Goal: Task Accomplishment & Management: Manage account settings

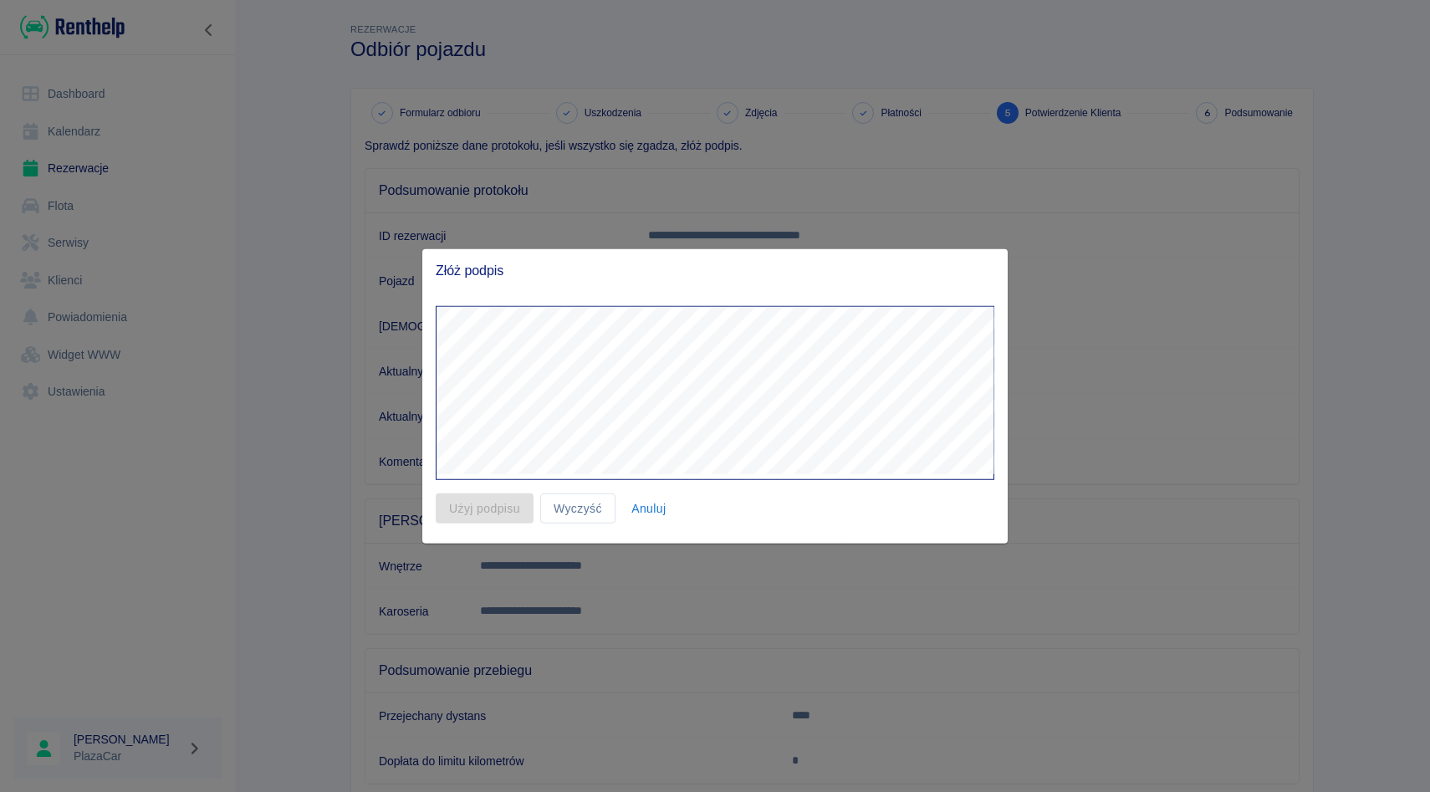
scroll to position [105, 0]
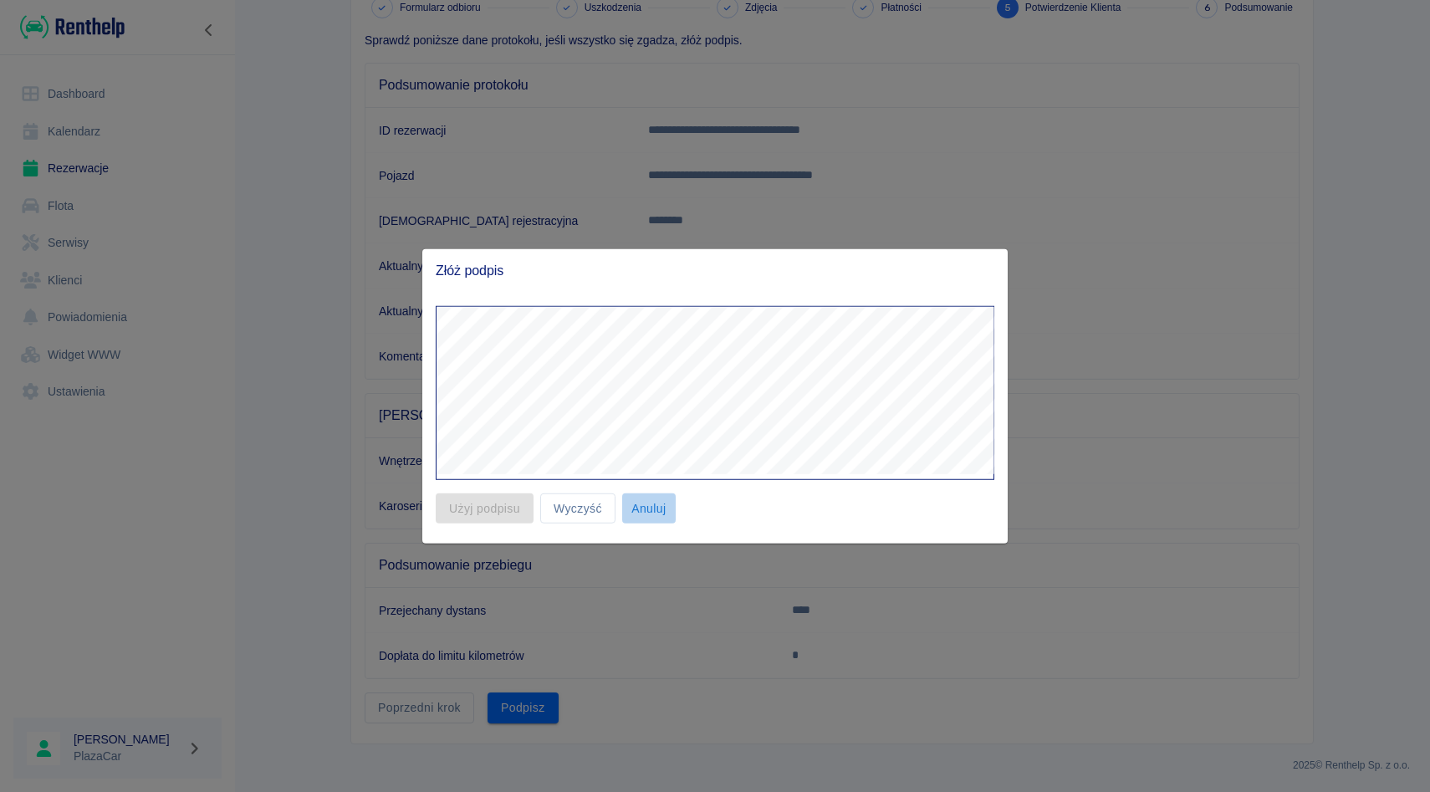
click at [640, 502] on button "Anuluj" at bounding box center [649, 508] width 54 height 31
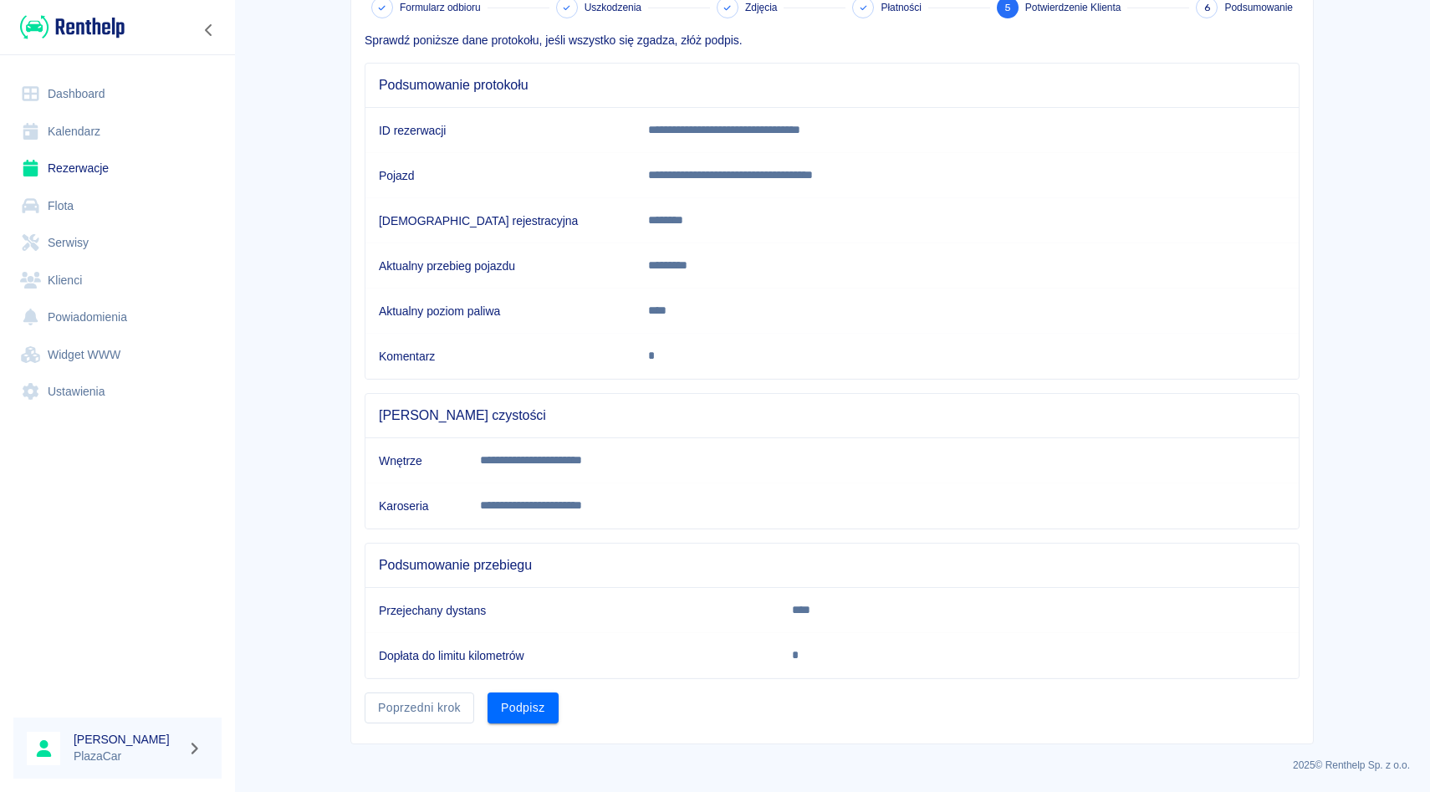
click at [105, 182] on link "Rezerwacje" at bounding box center [117, 169] width 208 height 38
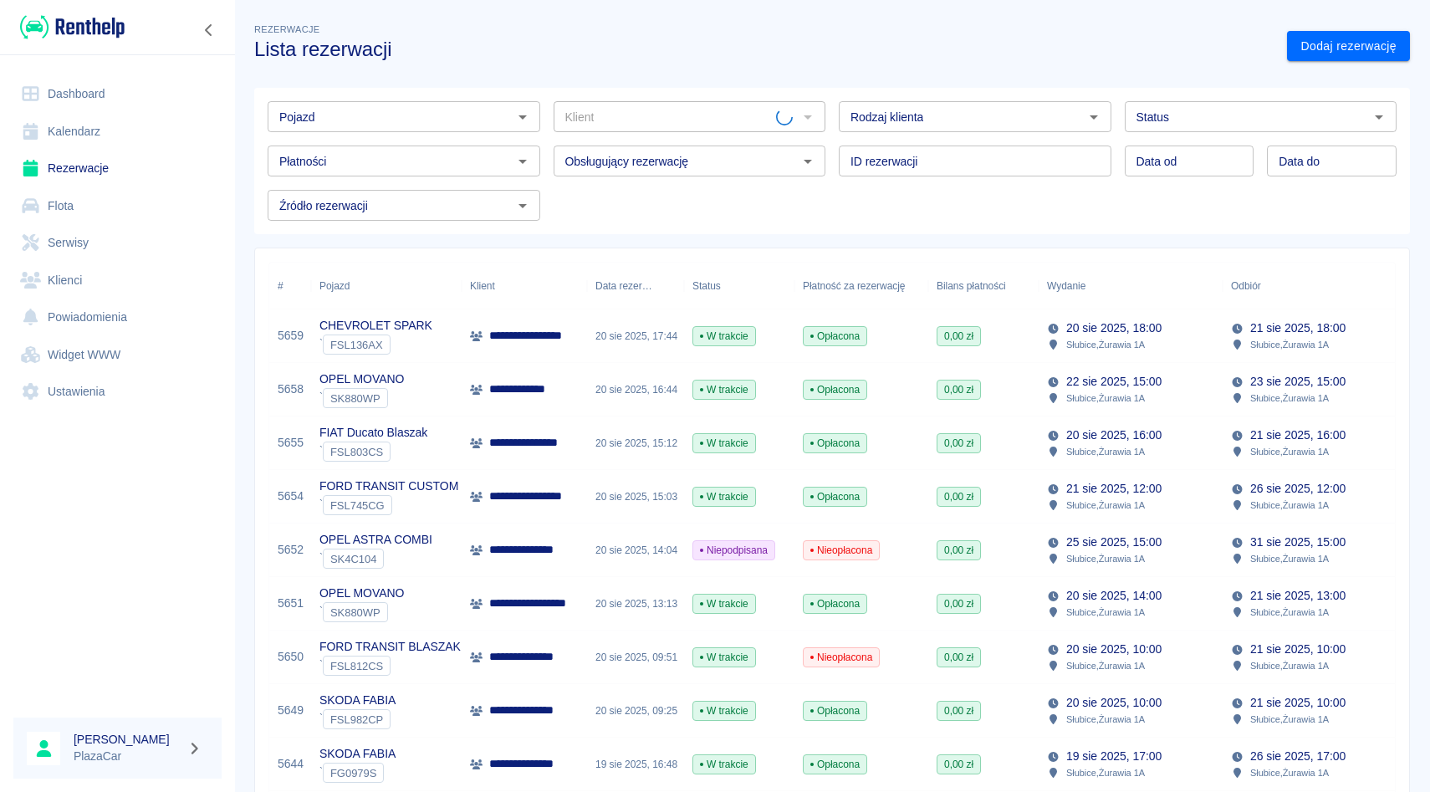
click at [315, 131] on div "Pojazd" at bounding box center [404, 116] width 273 height 31
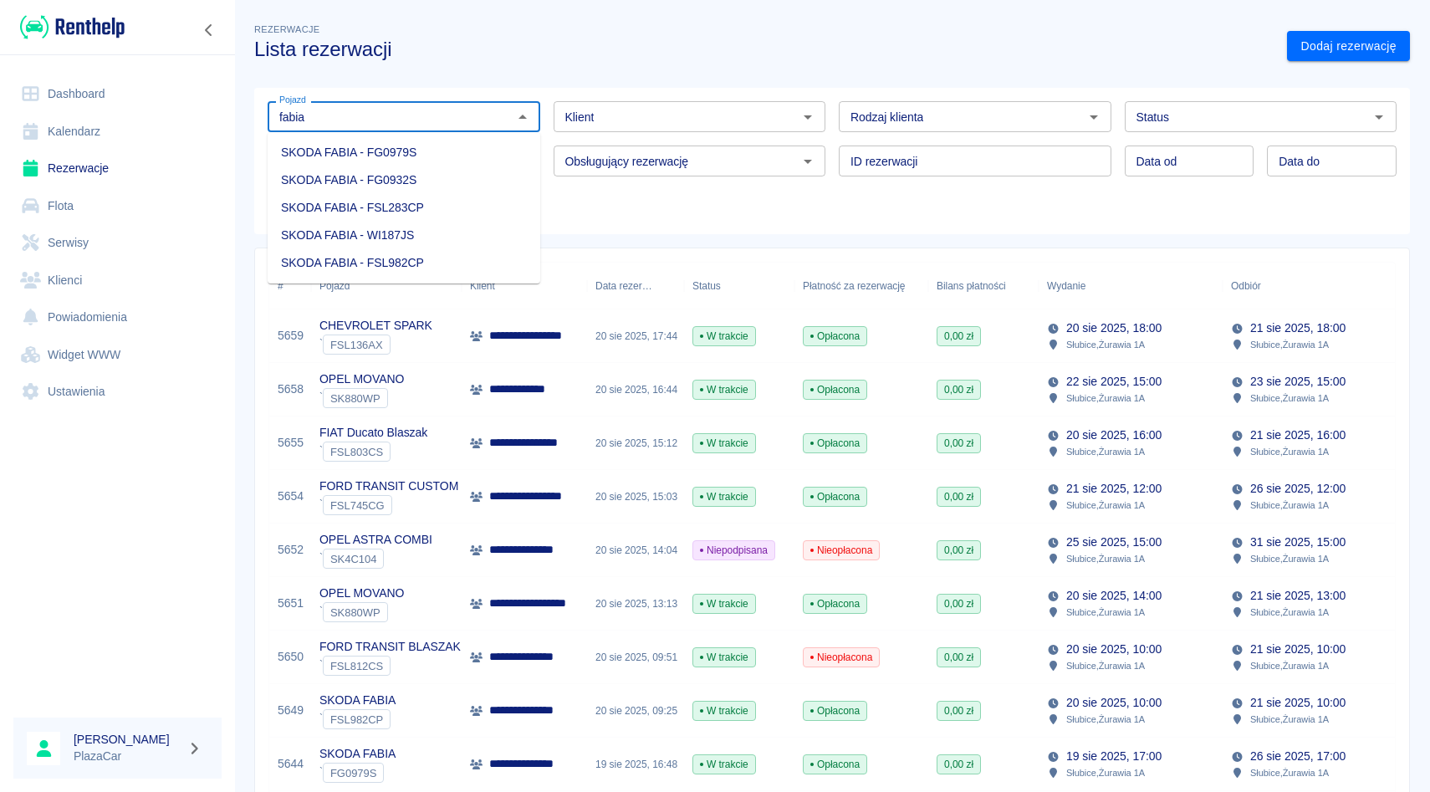
click at [300, 164] on li "SKODA FABIA - FG0979S" at bounding box center [404, 153] width 273 height 28
type input "SKODA FABIA - FG0979S"
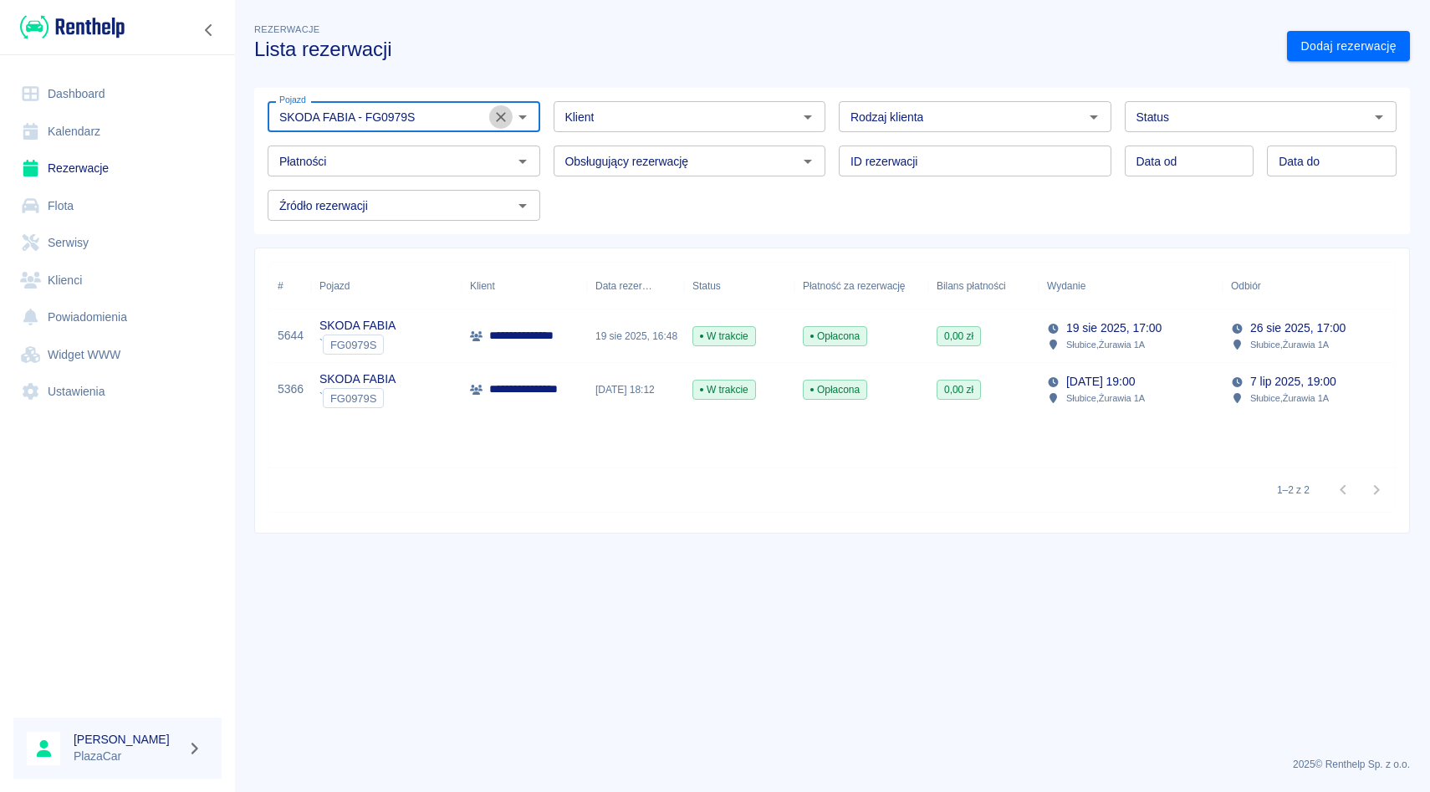
click at [507, 116] on icon "Wyczyść" at bounding box center [501, 117] width 17 height 17
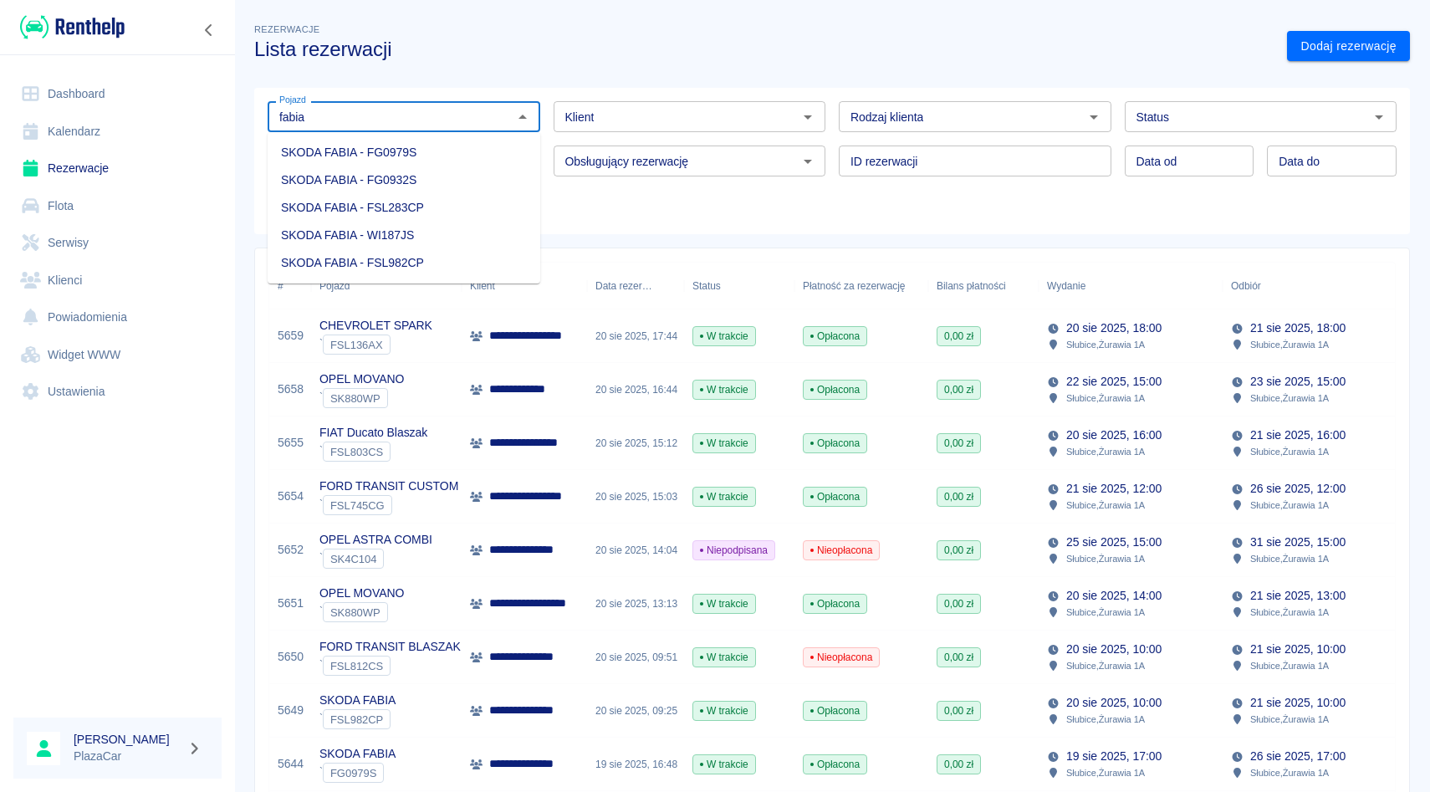
click at [463, 187] on li "SKODA FABIA - FG0932S" at bounding box center [404, 180] width 273 height 28
type input "SKODA FABIA - FG0932S"
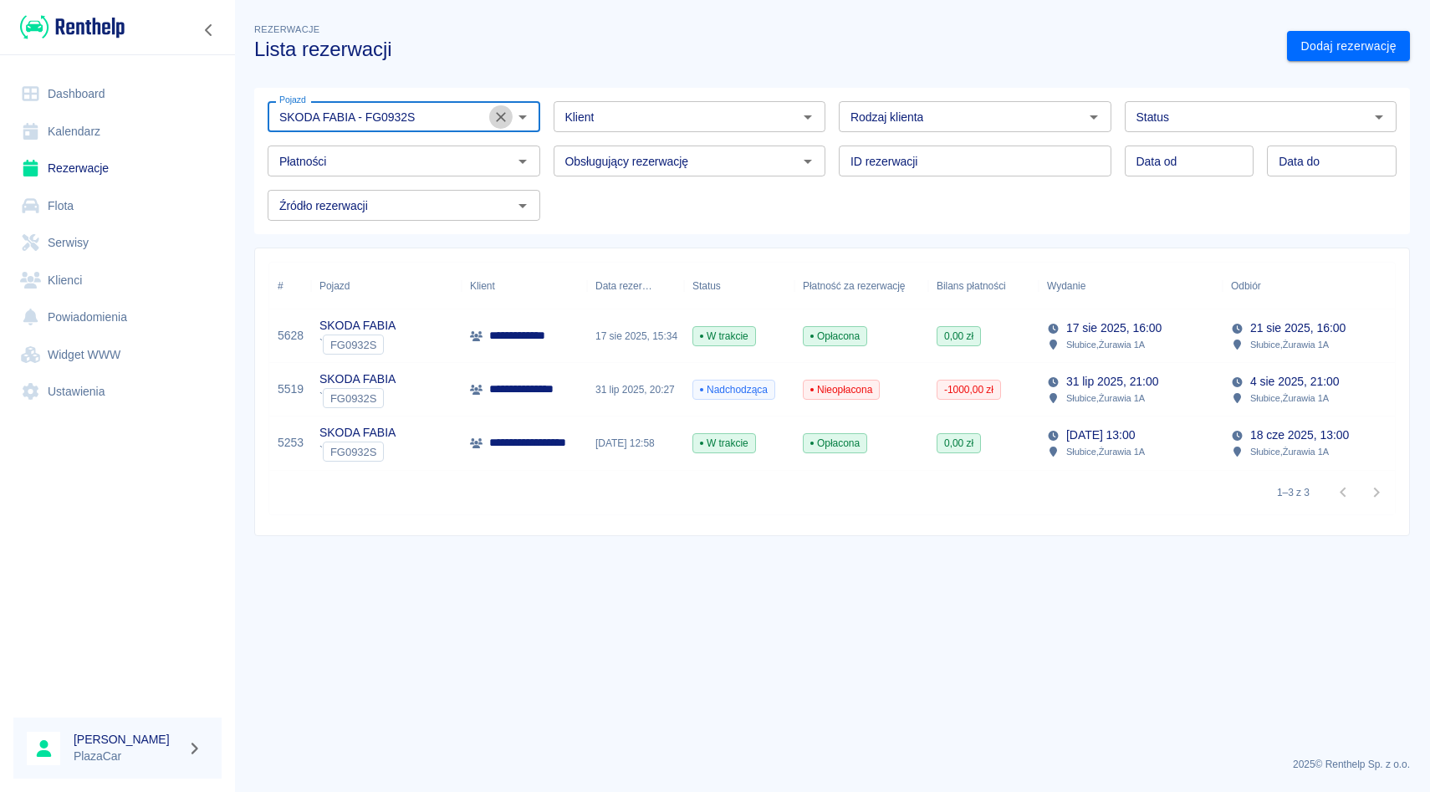
click at [499, 109] on icon "Wyczyść" at bounding box center [501, 117] width 17 height 17
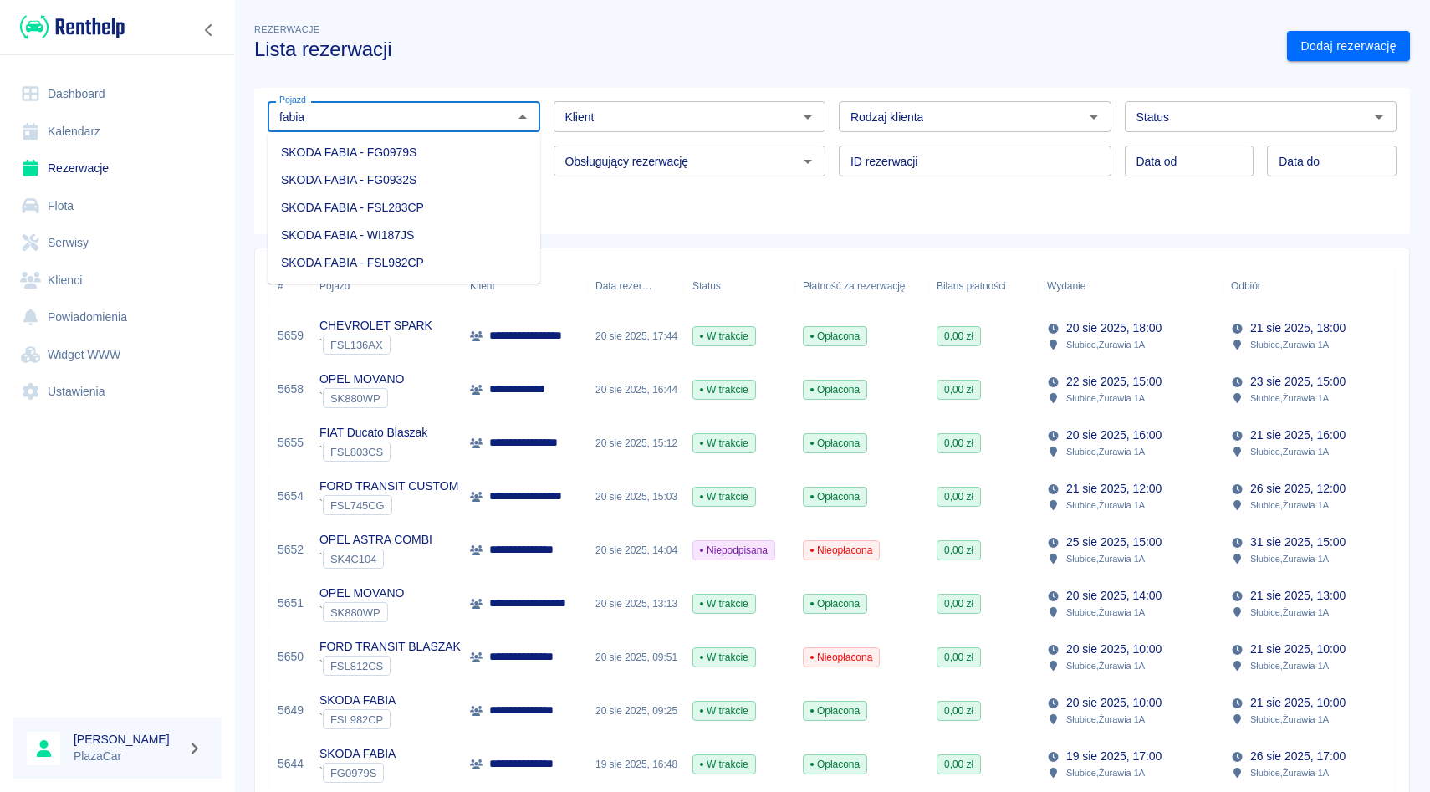
click at [433, 212] on li "SKODA FABIA - FSL283CP" at bounding box center [404, 208] width 273 height 28
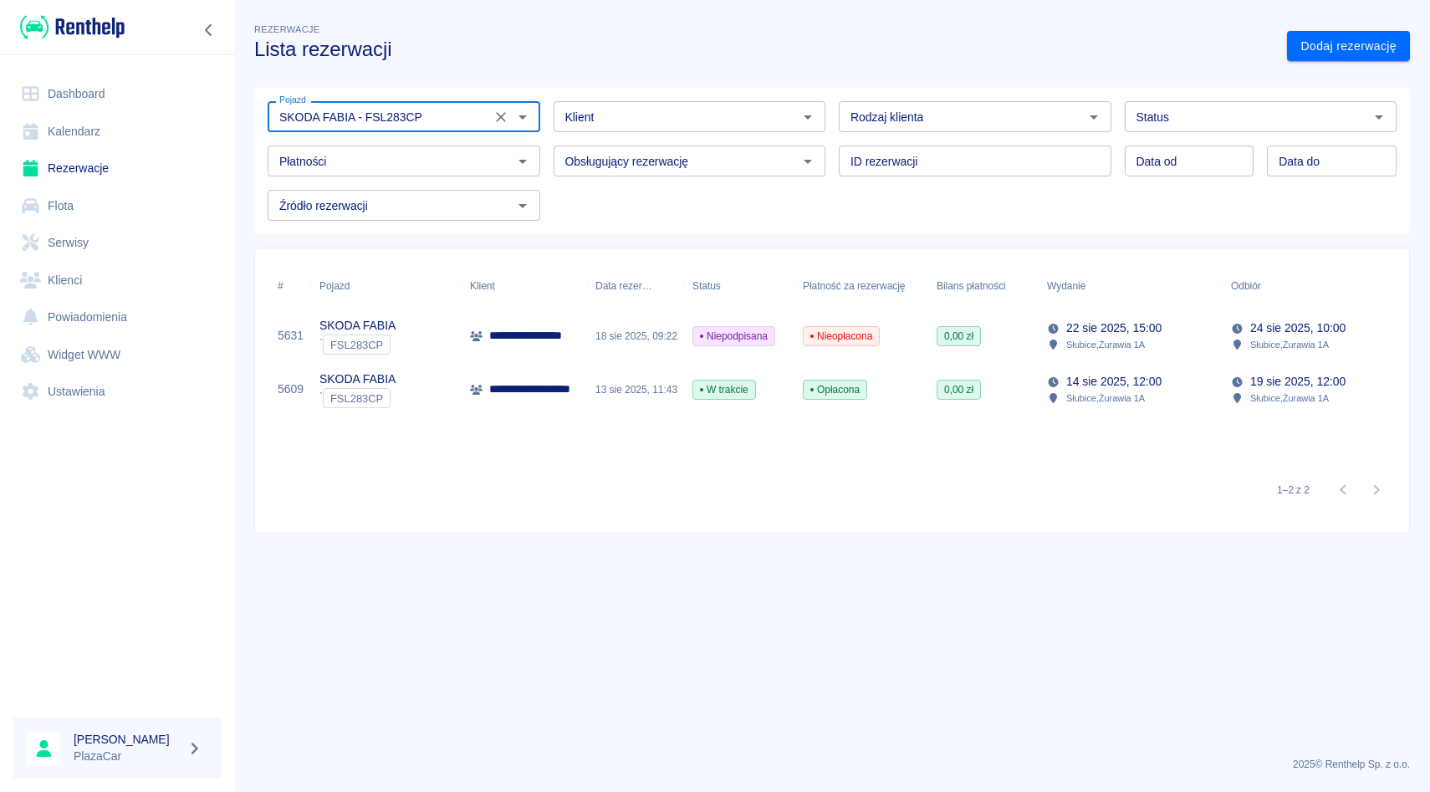
type input "SKODA FABIA - FSL283CP"
click at [782, 236] on div "**********" at bounding box center [825, 383] width 1169 height 299
click at [831, 138] on div "ID rezerwacji ID rezerwacji" at bounding box center [969, 154] width 286 height 44
click at [504, 116] on icon "Wyczyść" at bounding box center [501, 117] width 17 height 17
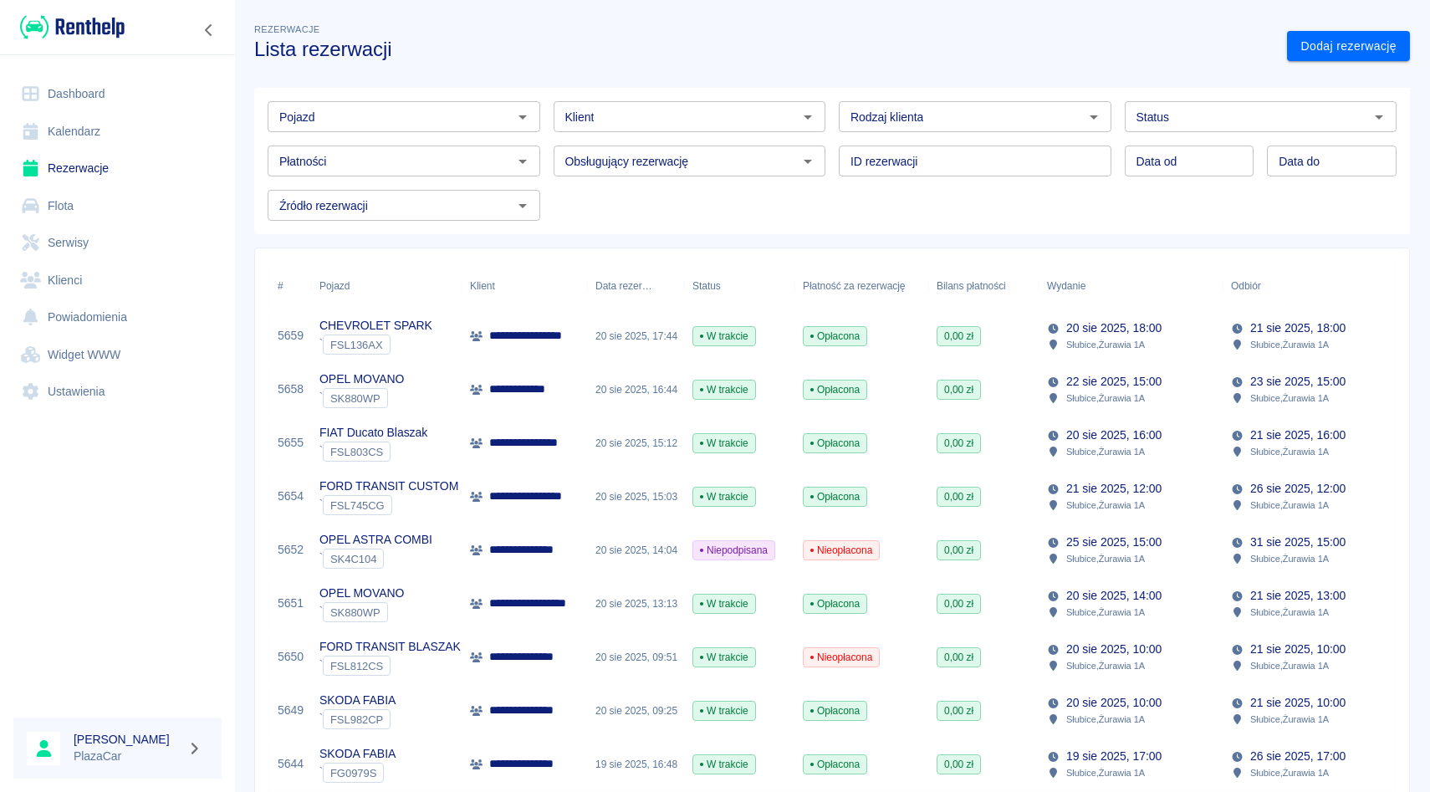
click at [734, 380] on div "W trakcie" at bounding box center [725, 390] width 64 height 20
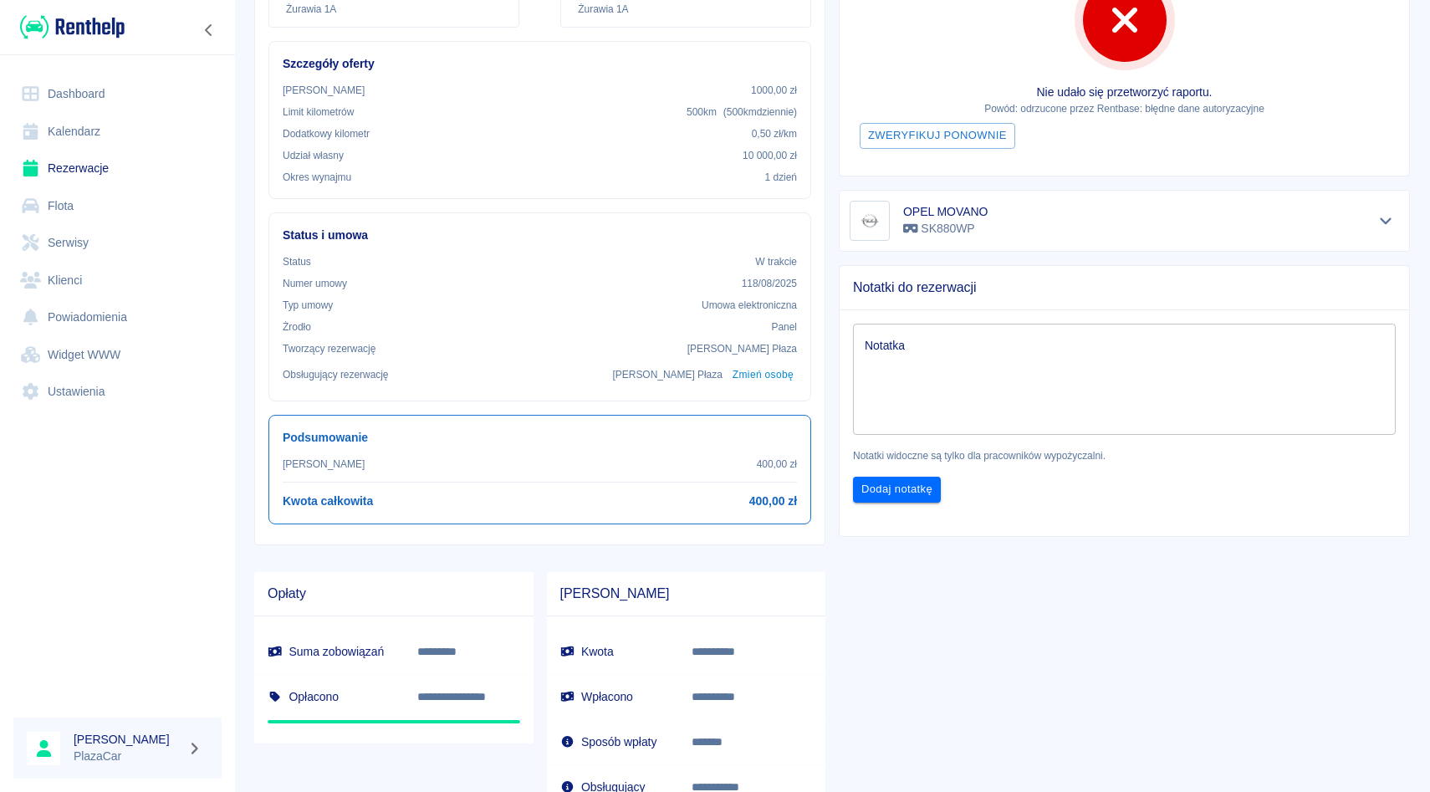
scroll to position [310, 0]
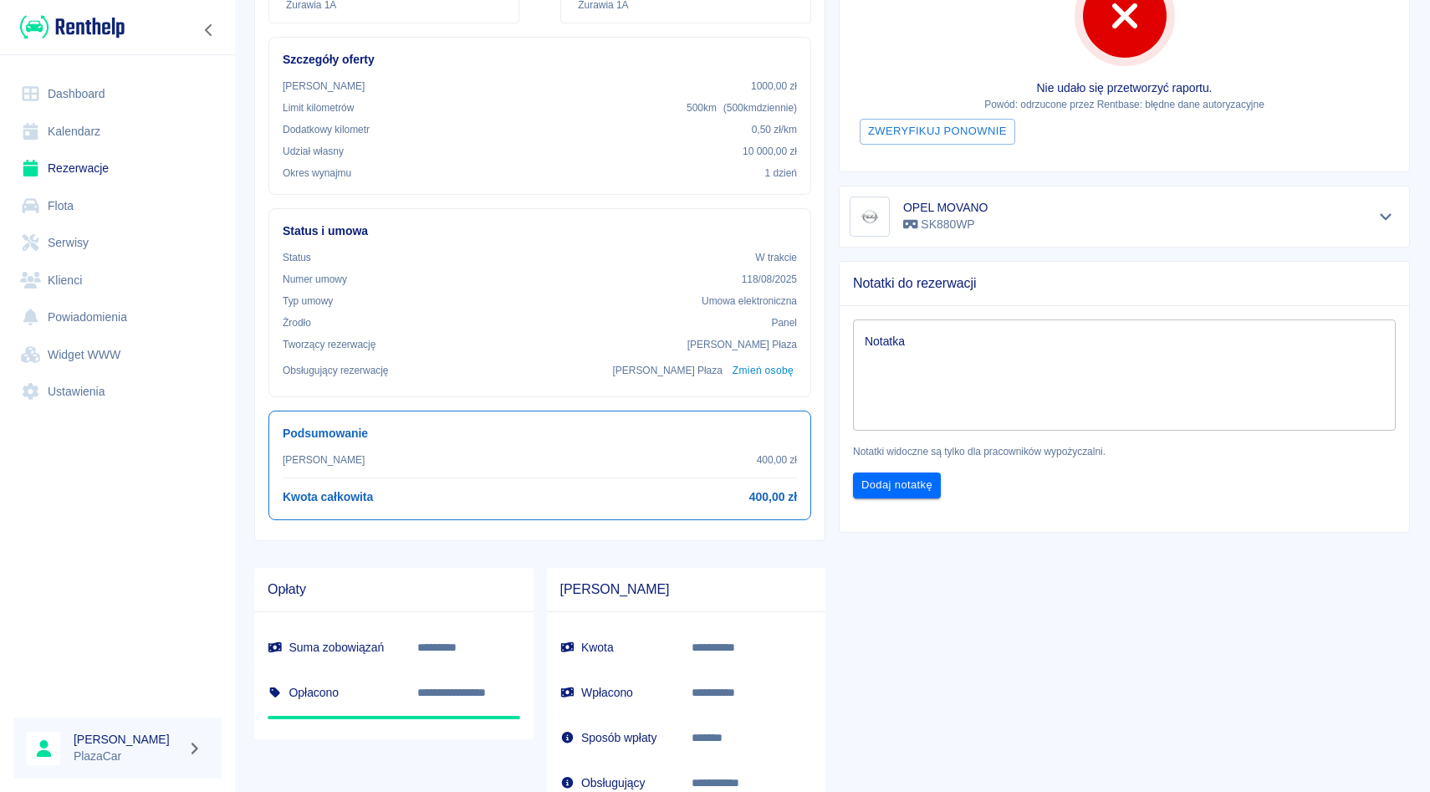
click at [112, 174] on link "Rezerwacje" at bounding box center [117, 169] width 208 height 38
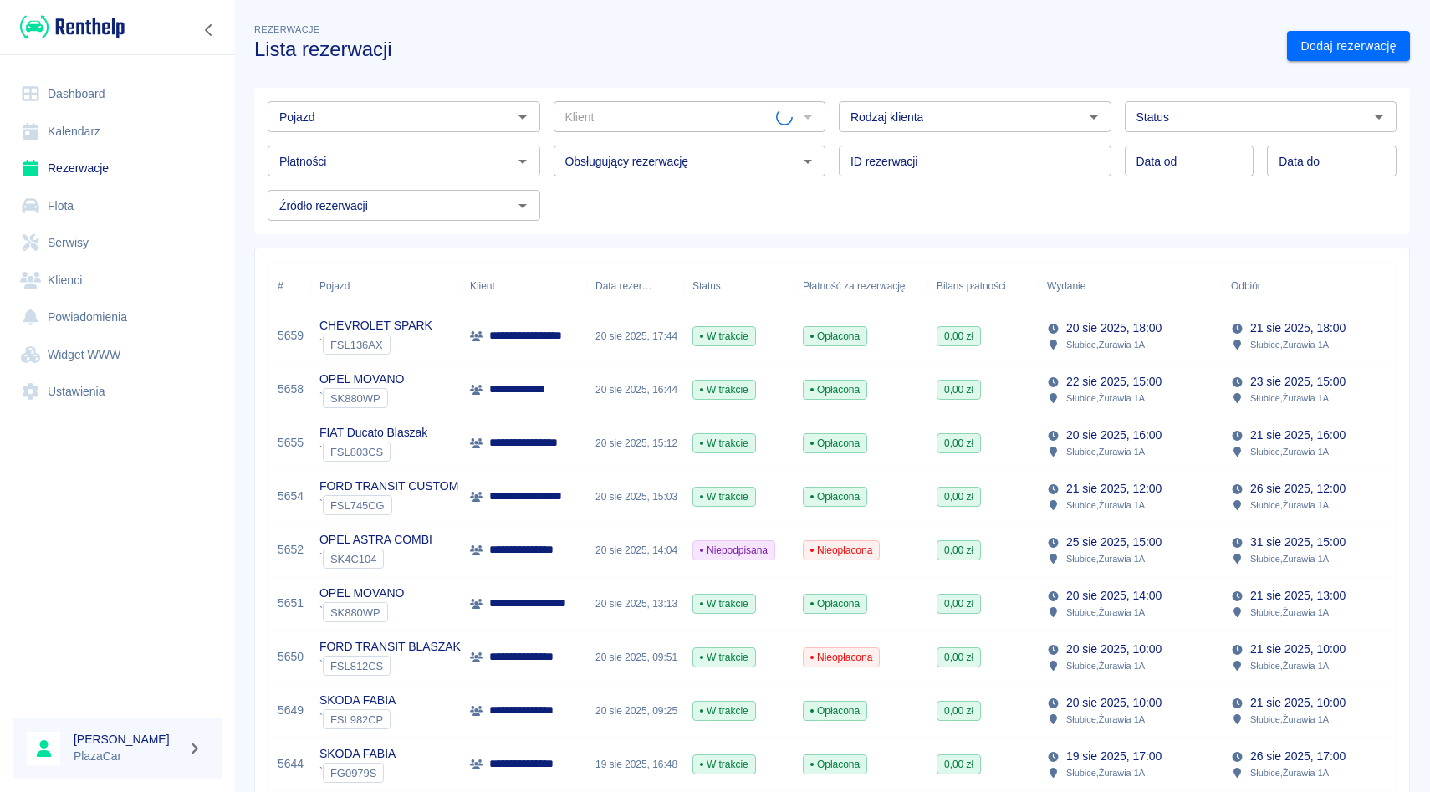
click at [314, 130] on div "Pojazd" at bounding box center [404, 116] width 273 height 31
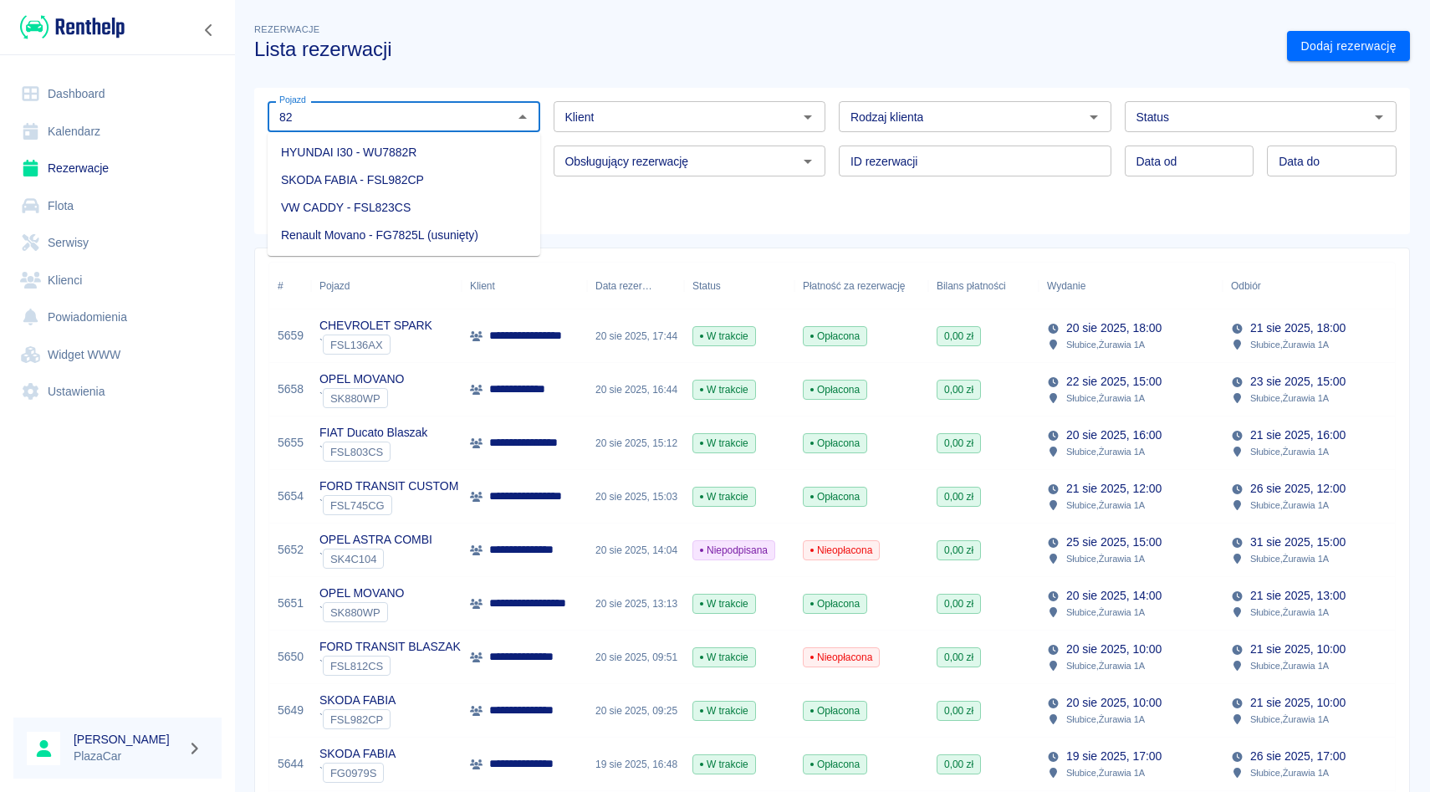
type input "8"
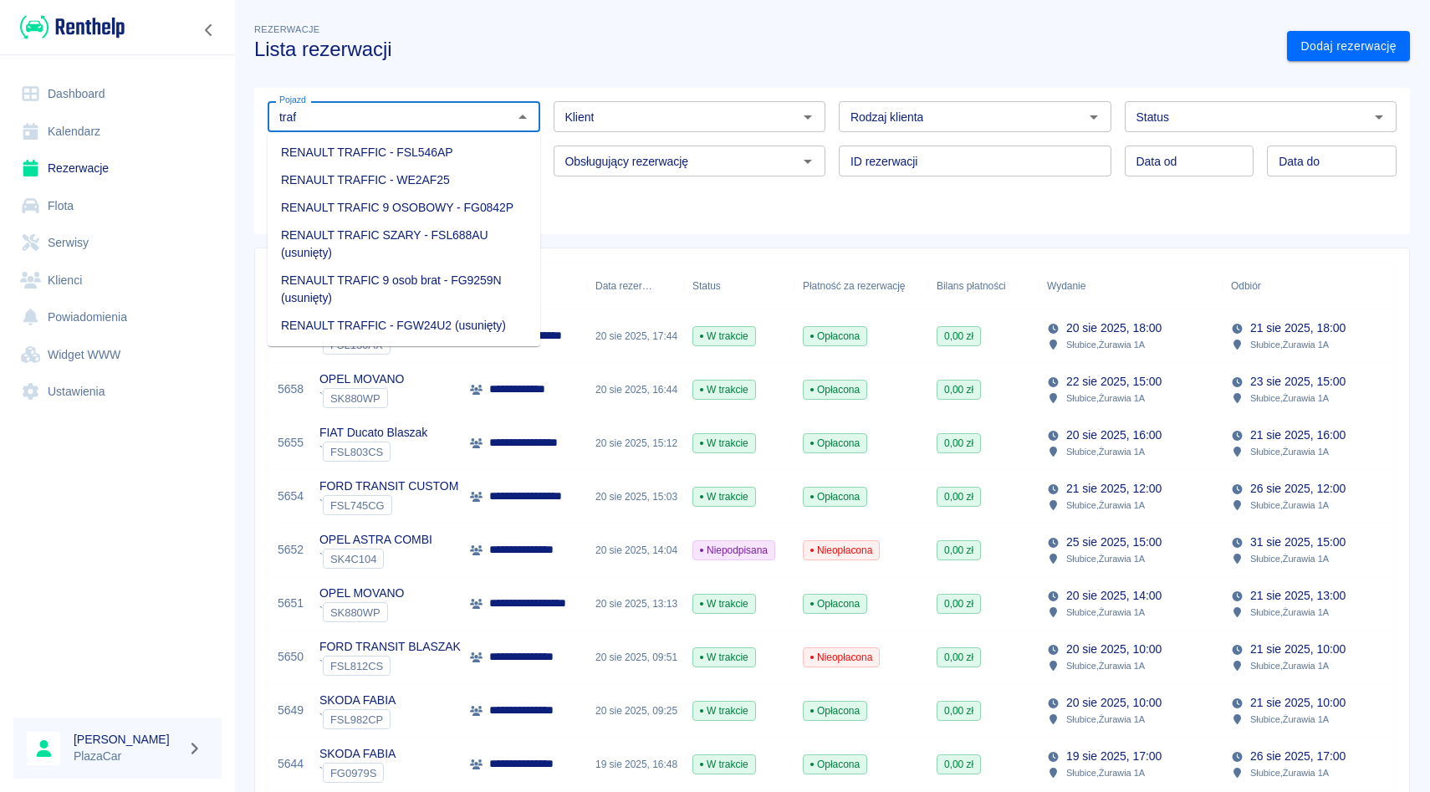
click at [369, 158] on li "RENAULT TRAFFIC - FSL546AP" at bounding box center [404, 153] width 273 height 28
type input "RENAULT TRAFFIC - FSL546AP"
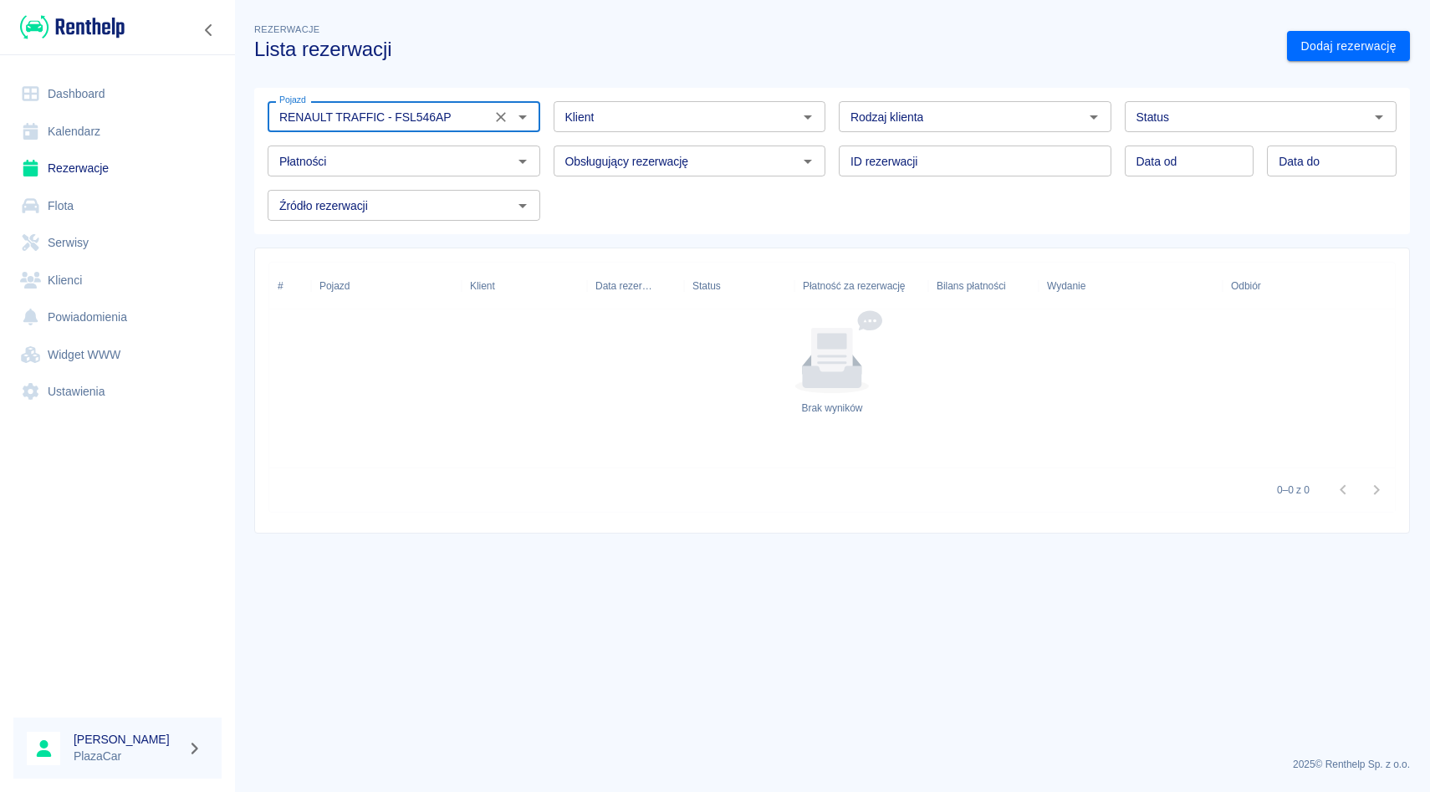
click at [494, 120] on icon "Wyczyść" at bounding box center [501, 117] width 17 height 17
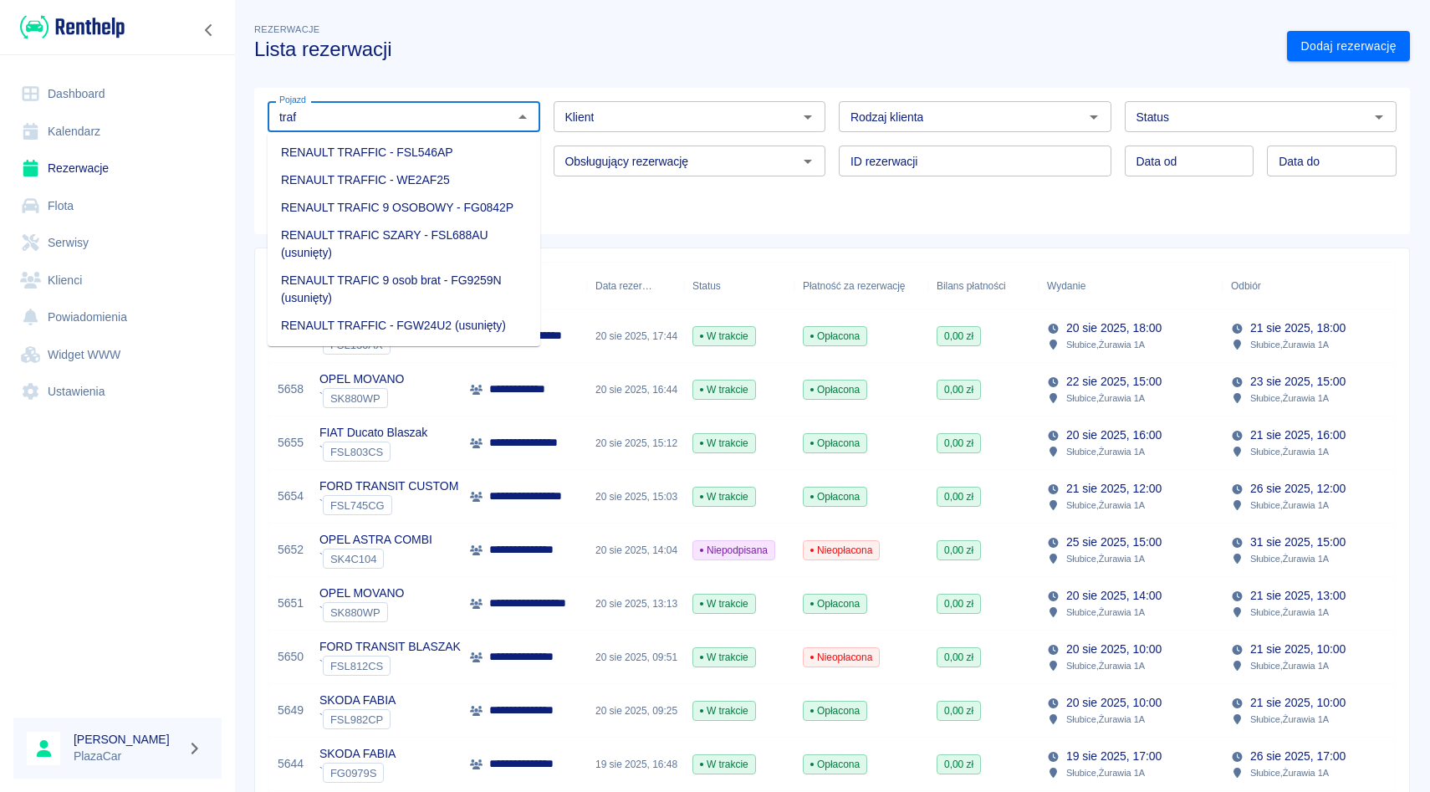
click at [477, 177] on li "RENAULT TRAFFIC - WE2AF25" at bounding box center [404, 180] width 273 height 28
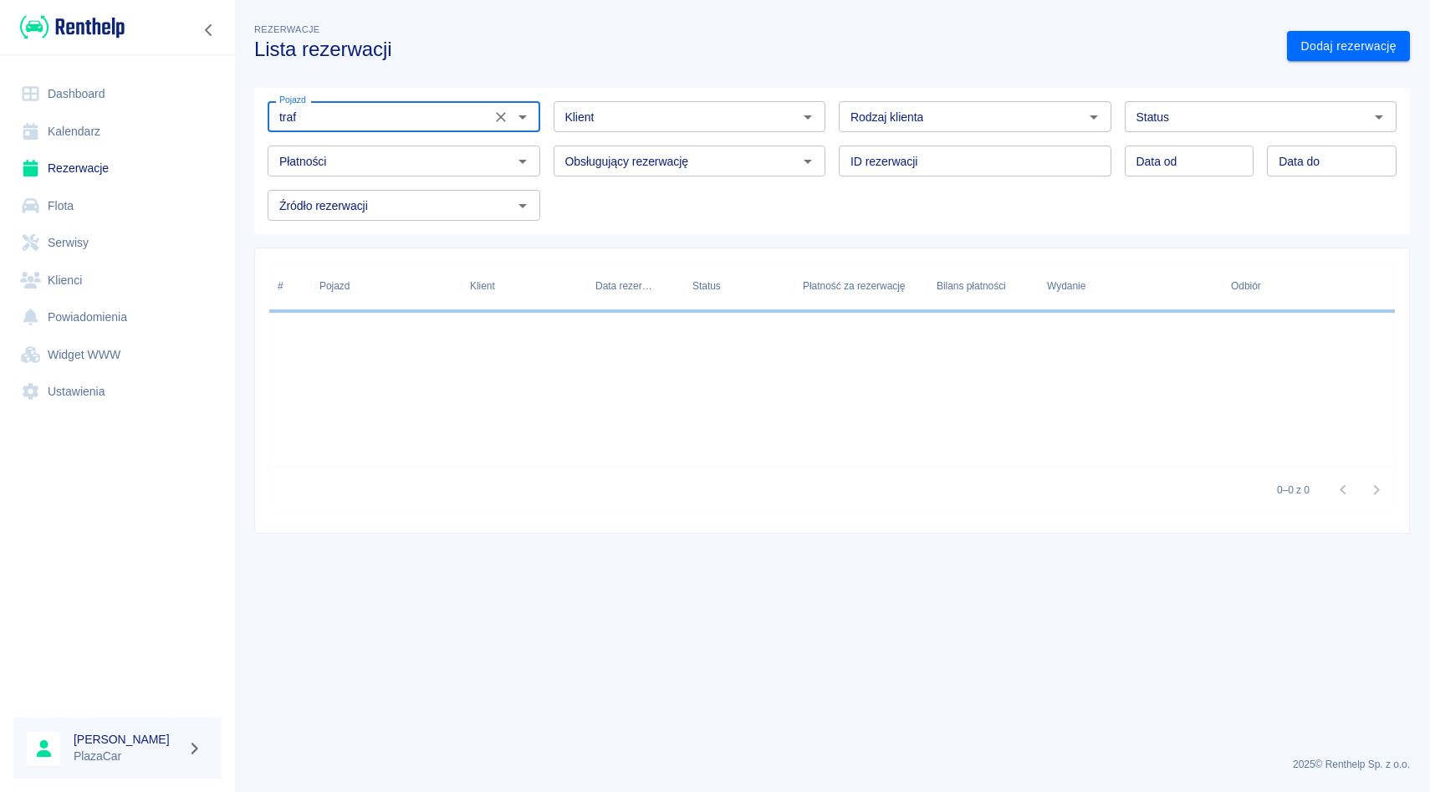
type input "RENAULT TRAFFIC - WE2AF25"
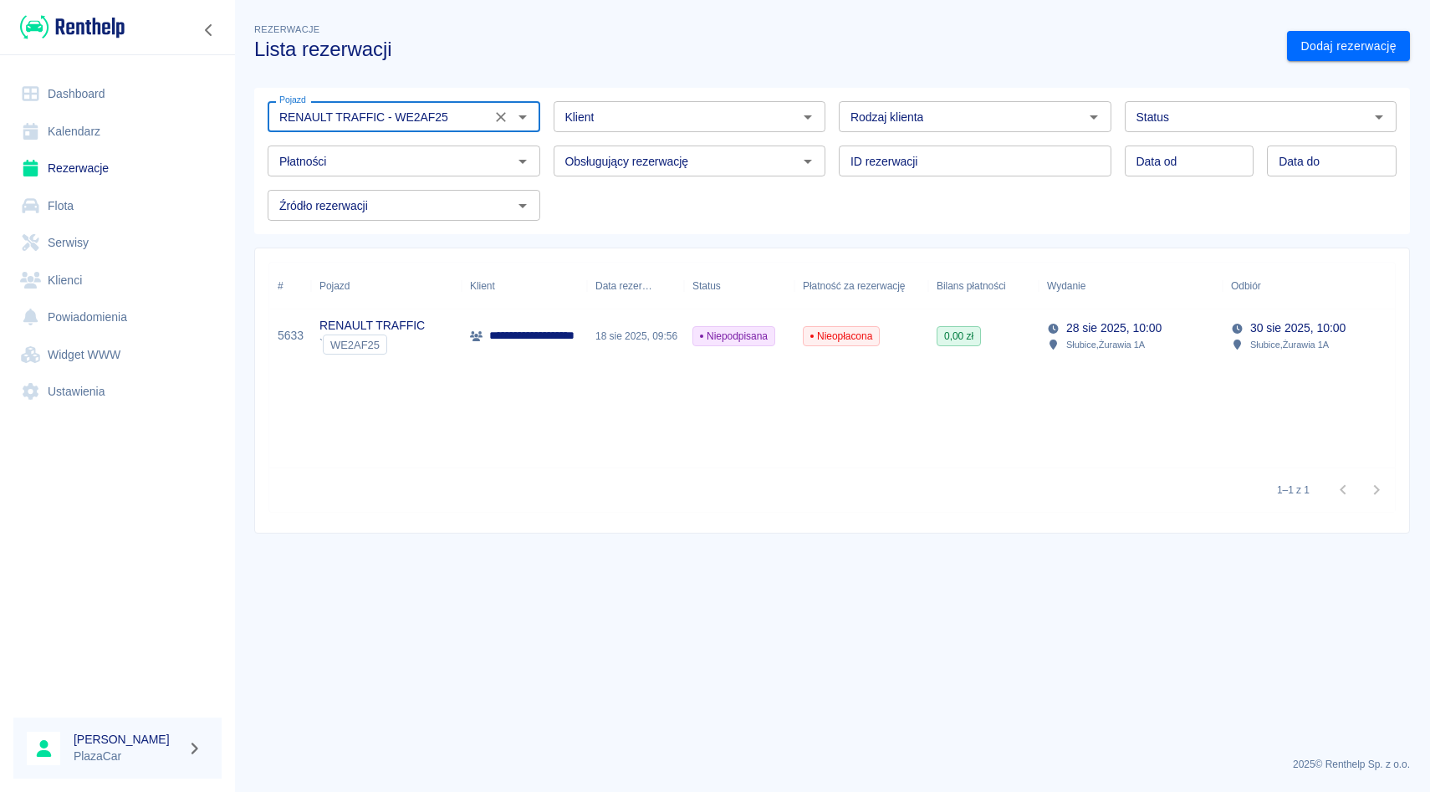
click at [511, 127] on div at bounding box center [510, 116] width 43 height 23
click at [507, 123] on icon "Wyczyść" at bounding box center [501, 117] width 17 height 17
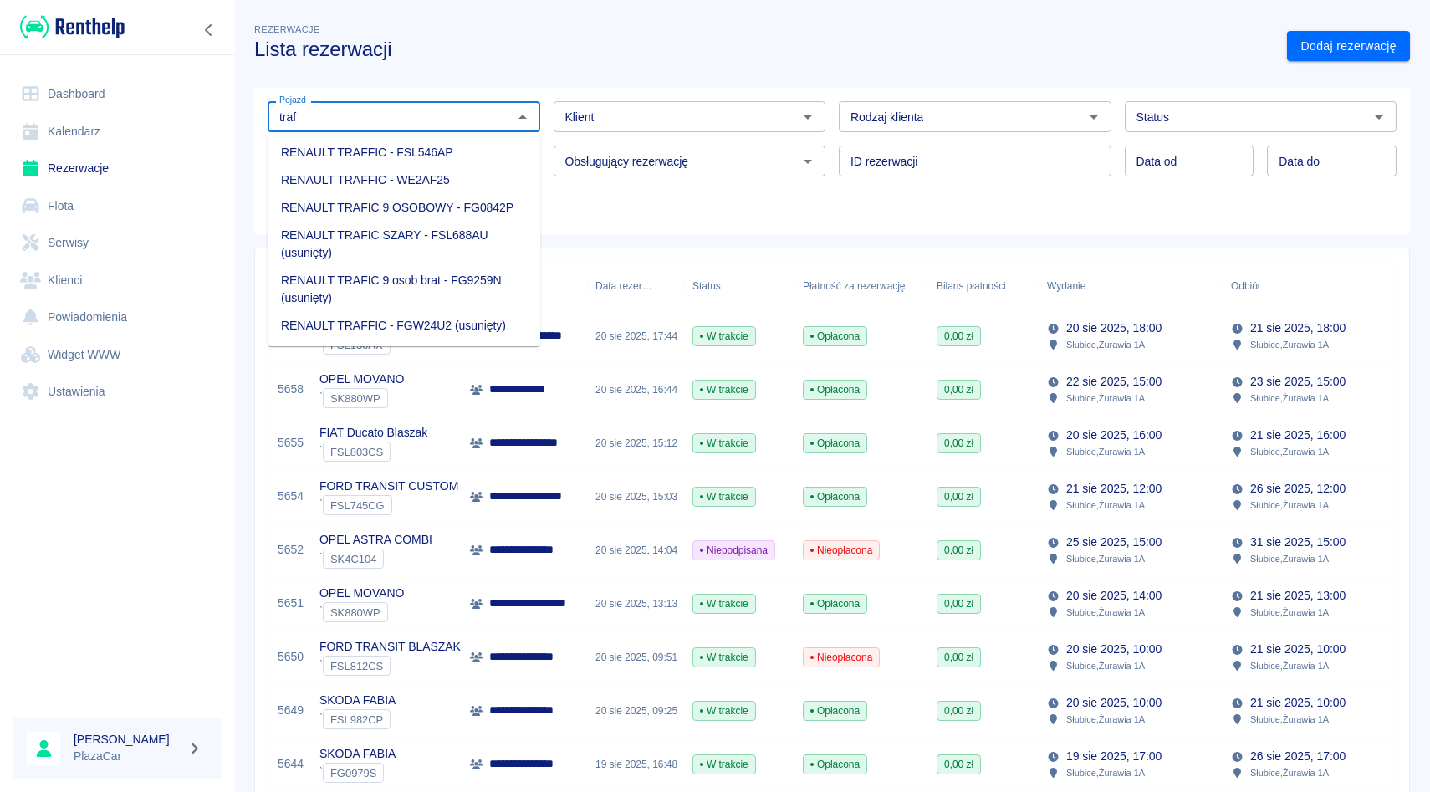
click at [462, 204] on li "RENAULT TRAFIC 9 OSOBOWY - FG0842P" at bounding box center [404, 208] width 273 height 28
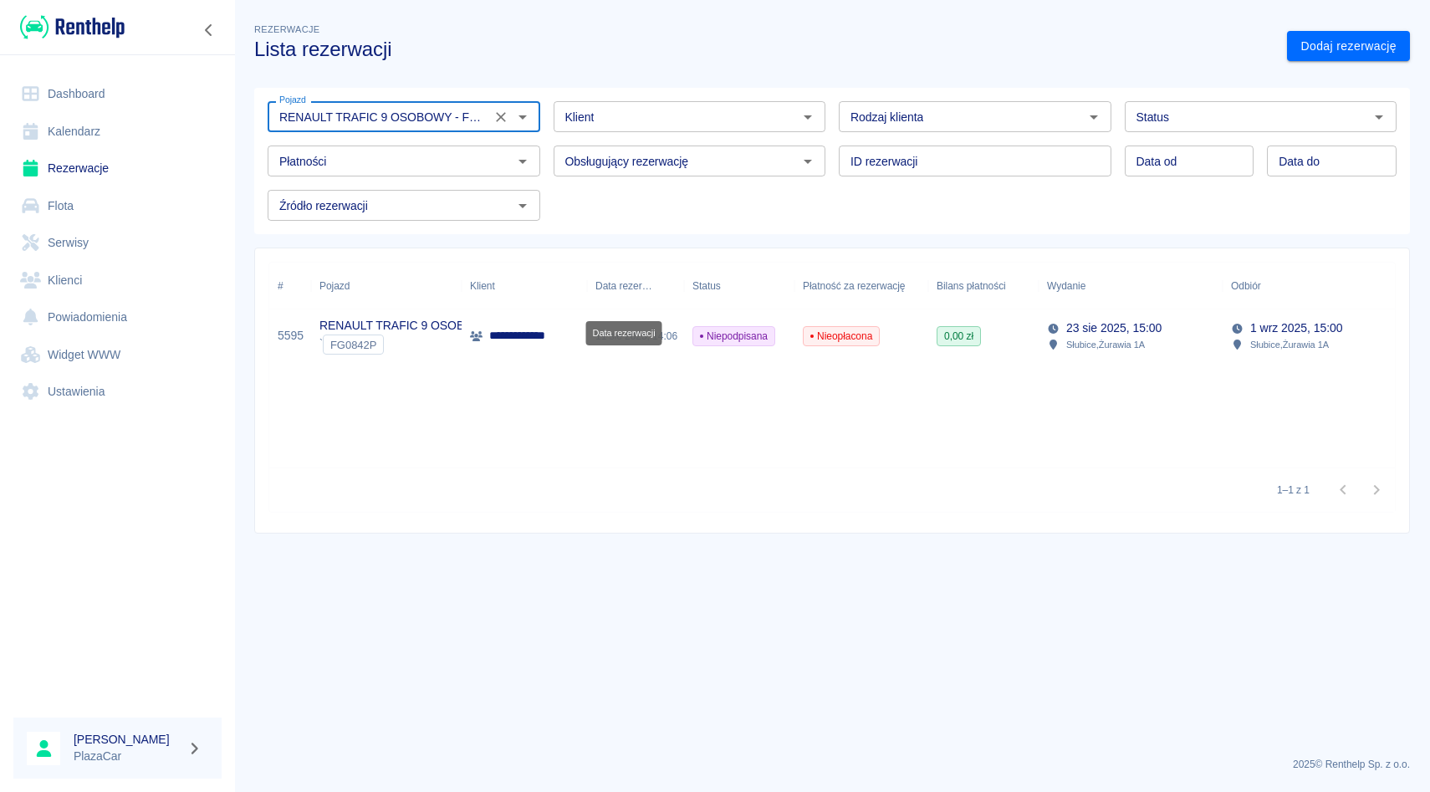
type input "RENAULT TRAFIC 9 OSOBOWY - FG0842P"
click at [603, 318] on div "Data rezerwacji" at bounding box center [624, 328] width 79 height 38
click at [553, 352] on div "**********" at bounding box center [524, 336] width 125 height 54
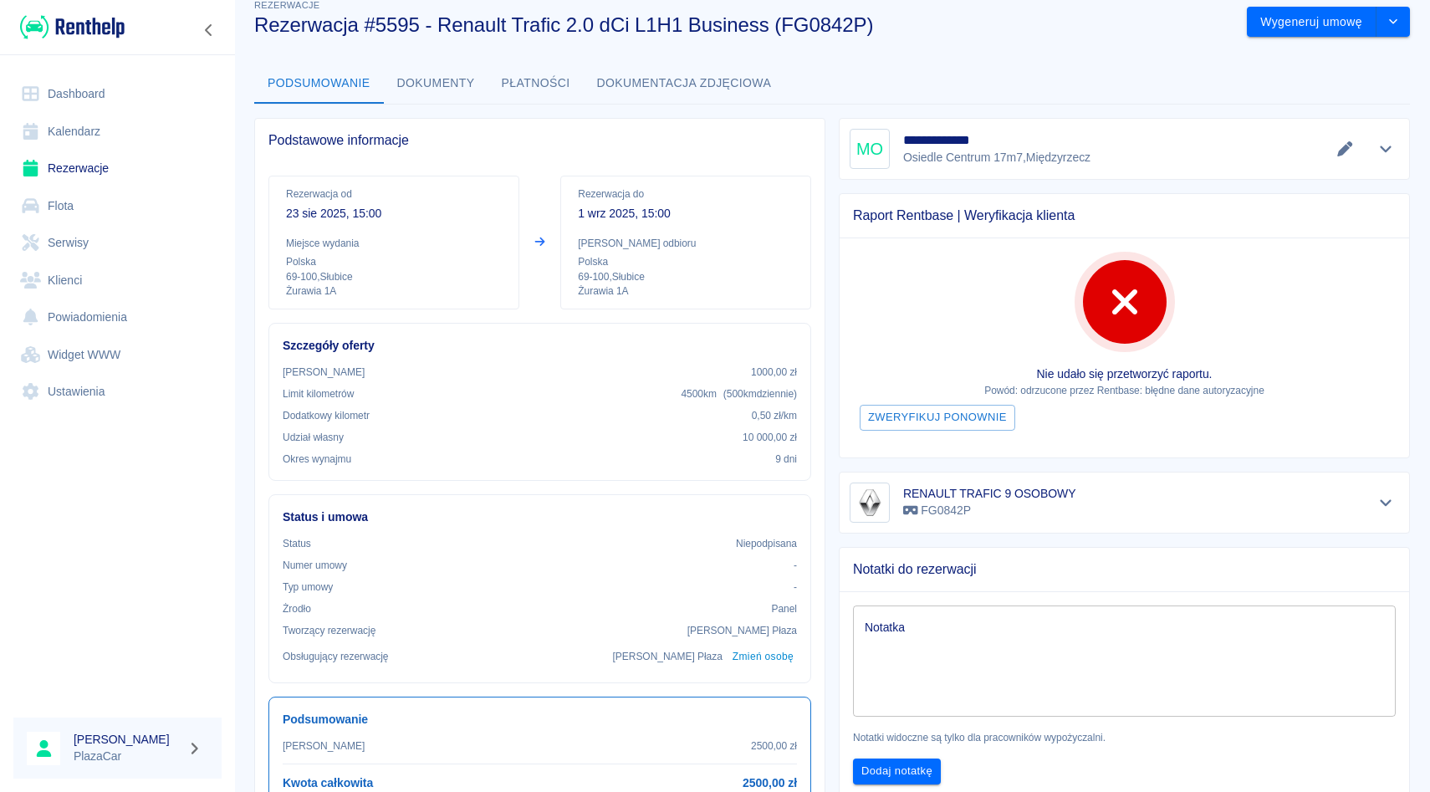
scroll to position [19, 0]
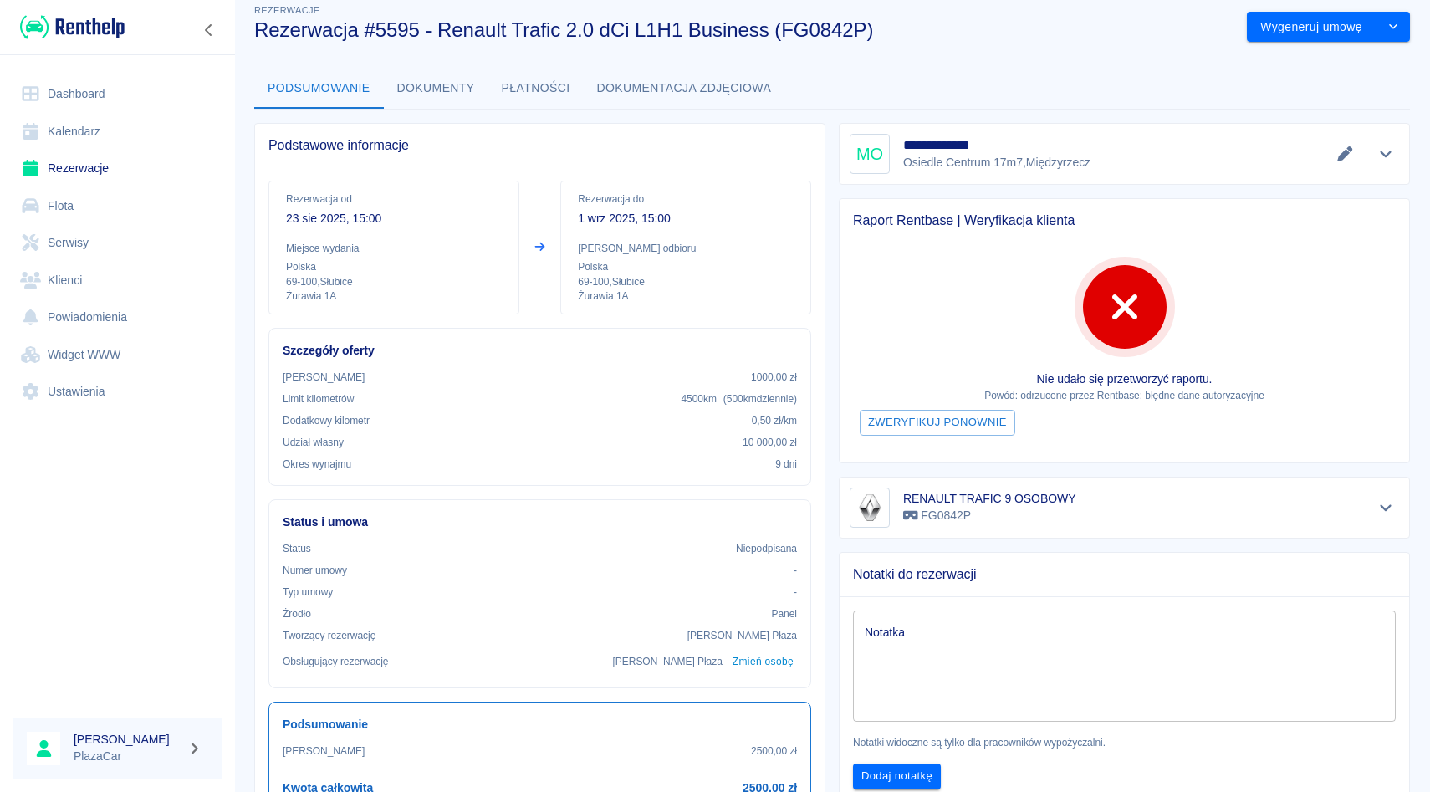
click at [1380, 155] on icon "Pokaż szczegóły" at bounding box center [1386, 153] width 19 height 15
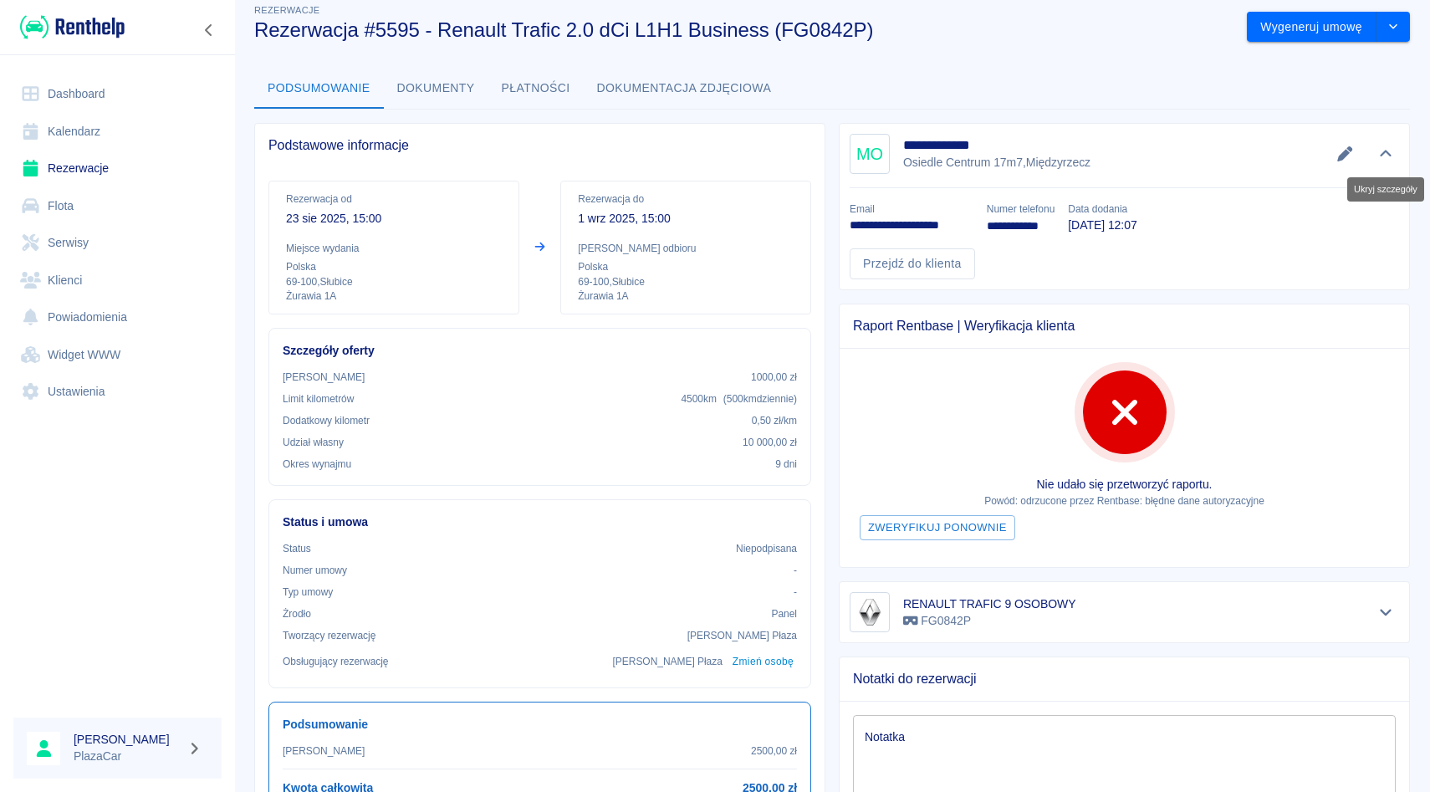
click at [1380, 155] on icon "Ukryj szczegóły" at bounding box center [1386, 154] width 12 height 7
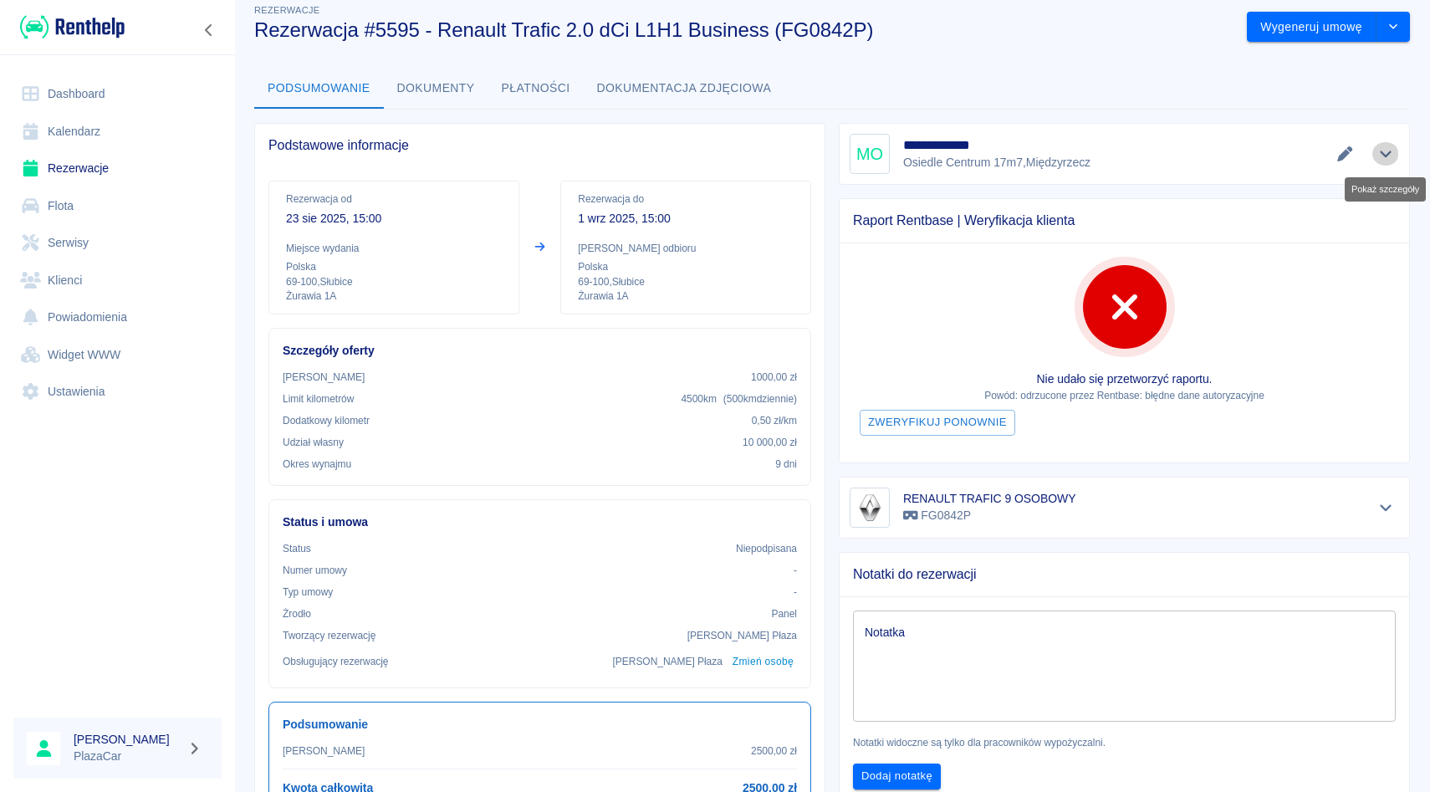
click at [1380, 155] on icon "Pokaż szczegóły" at bounding box center [1386, 153] width 19 height 15
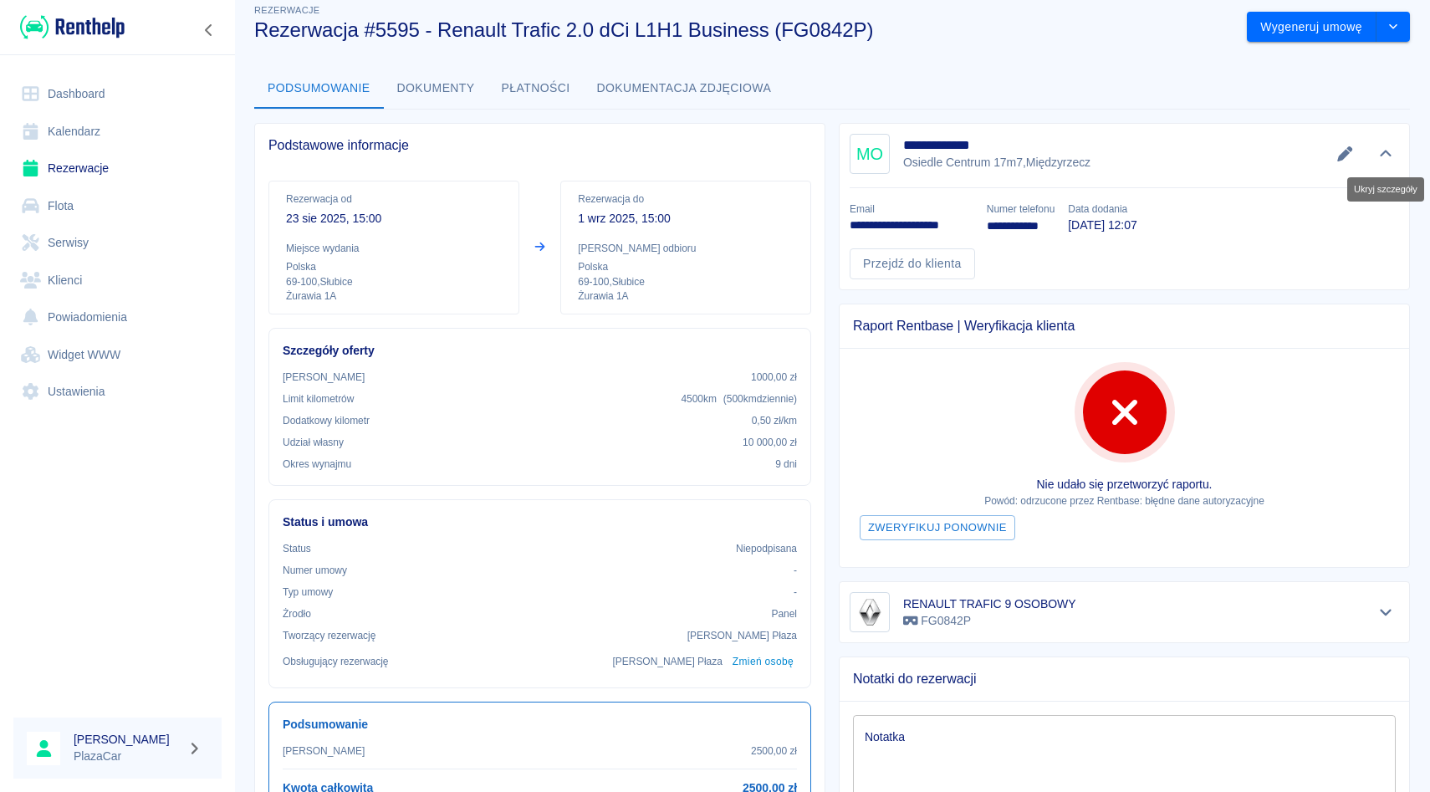
click at [1380, 155] on icon "Ukryj szczegóły" at bounding box center [1386, 154] width 12 height 7
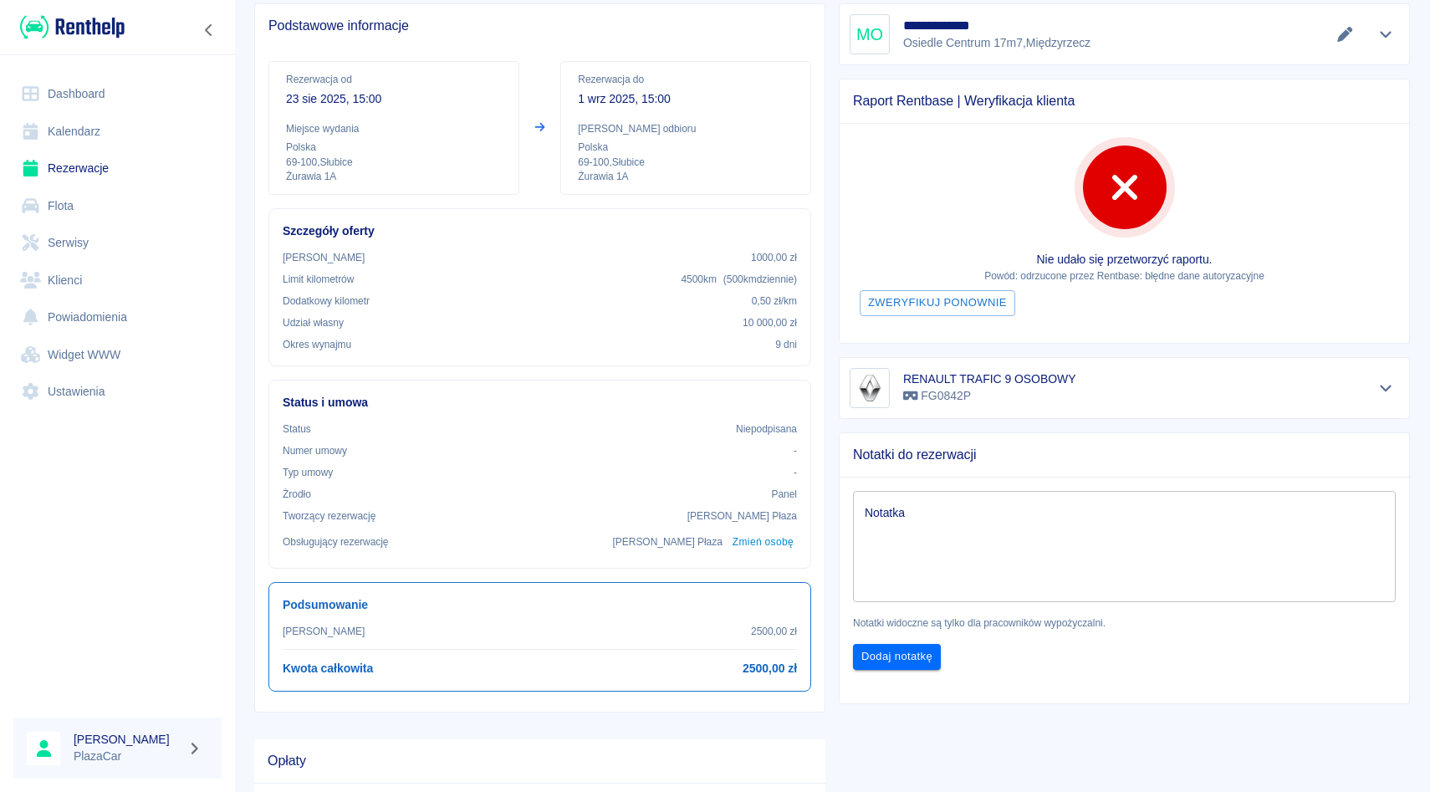
scroll to position [144, 0]
